Goal: Task Accomplishment & Management: Use online tool/utility

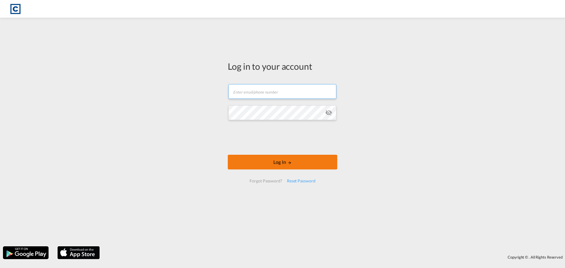
type input "[EMAIL_ADDRESS][DOMAIN_NAME]"
click at [279, 160] on button "Log In" at bounding box center [282, 162] width 109 height 15
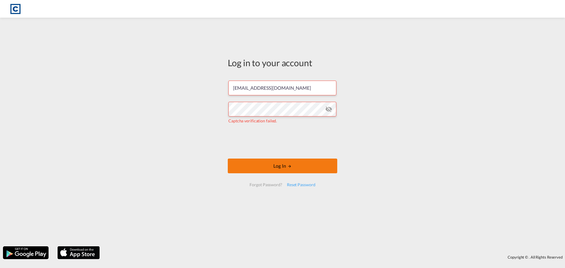
click at [293, 169] on button "Log In" at bounding box center [282, 166] width 109 height 15
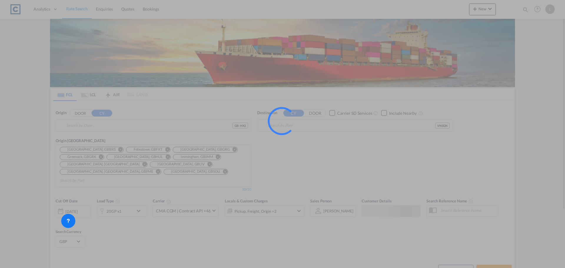
type input "GB-HX2, Calderdale"
type input "Ho Chi Minh City ([GEOGRAPHIC_DATA]), VNSGN"
